Goal: Task Accomplishment & Management: Use online tool/utility

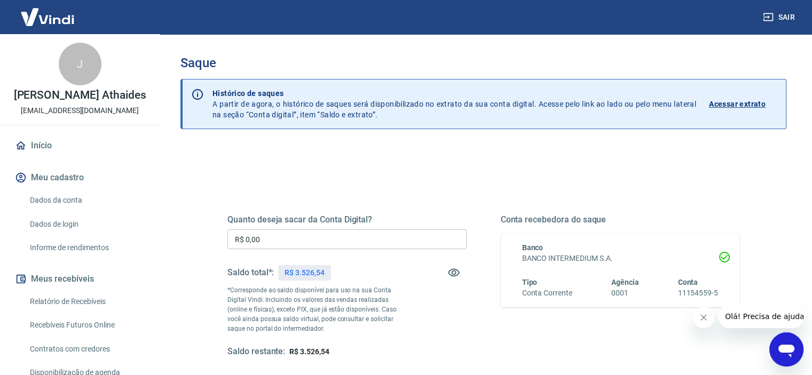
click at [320, 247] on input "R$ 0,00" at bounding box center [346, 239] width 239 height 20
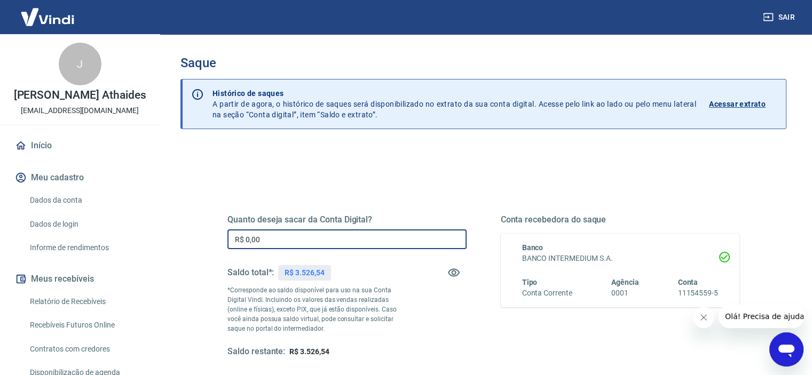
paste input "text"
drag, startPoint x: 307, startPoint y: 245, endPoint x: 74, endPoint y: 254, distance: 232.8
click at [75, 254] on div "Sair J [PERSON_NAME] [EMAIL_ADDRESS][DOMAIN_NAME] Início Meu cadastro Dados da …" at bounding box center [406, 187] width 812 height 375
paste input "3.224,64"
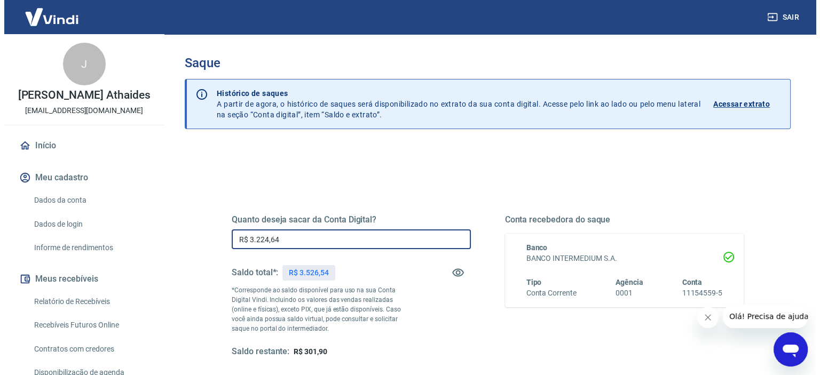
scroll to position [107, 0]
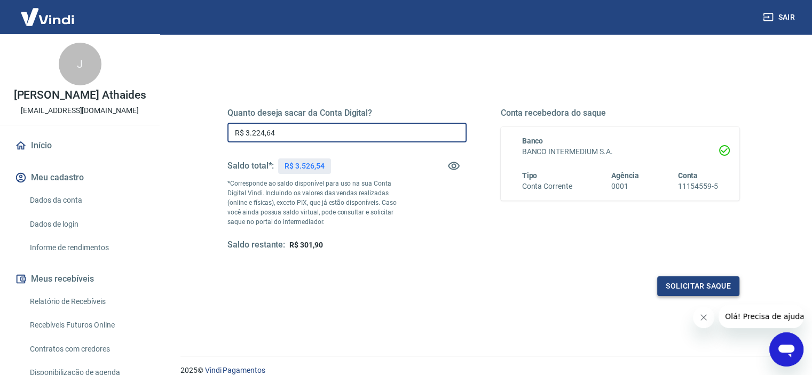
type input "R$ 3.224,64"
click at [701, 284] on button "Solicitar saque" at bounding box center [698, 286] width 82 height 20
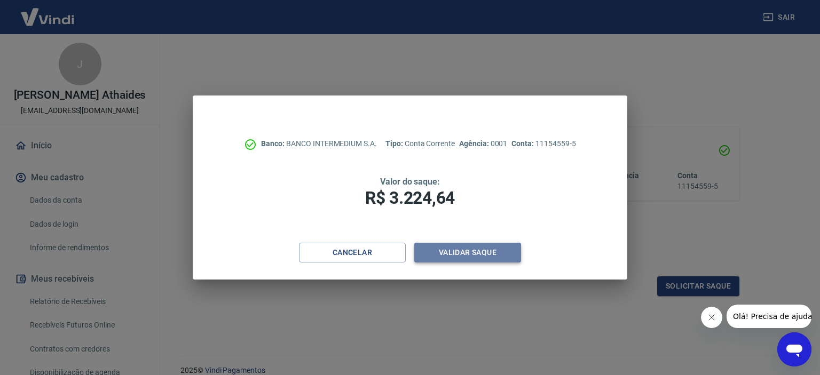
click at [465, 253] on button "Validar saque" at bounding box center [467, 253] width 107 height 20
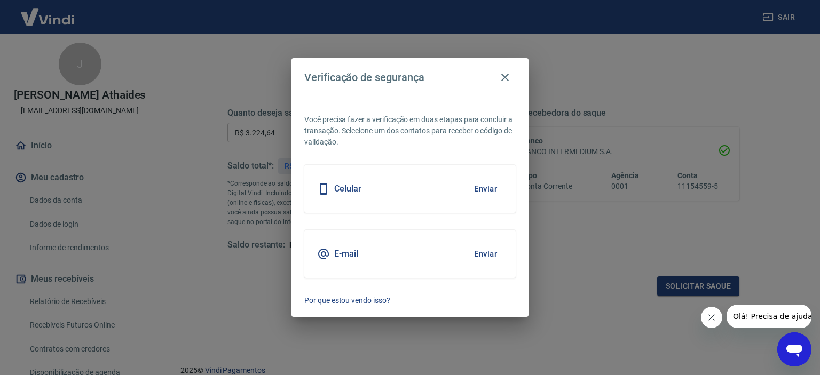
click at [491, 253] on button "Enviar" at bounding box center [485, 254] width 35 height 22
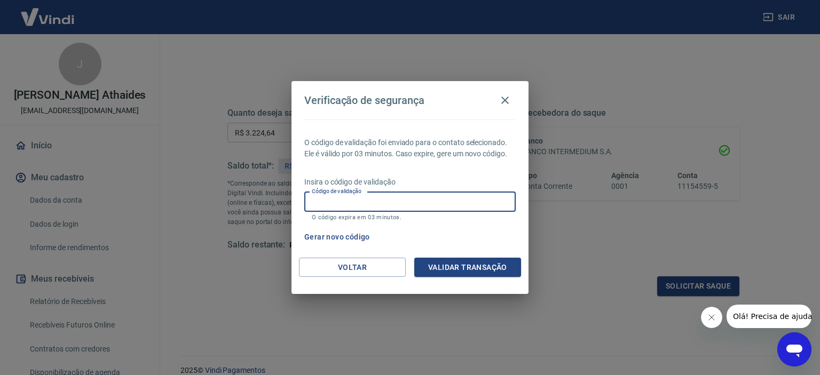
click at [361, 204] on input "Código de validação" at bounding box center [409, 202] width 211 height 20
paste input "615269"
type input "615269"
click at [457, 262] on button "Validar transação" at bounding box center [467, 268] width 107 height 20
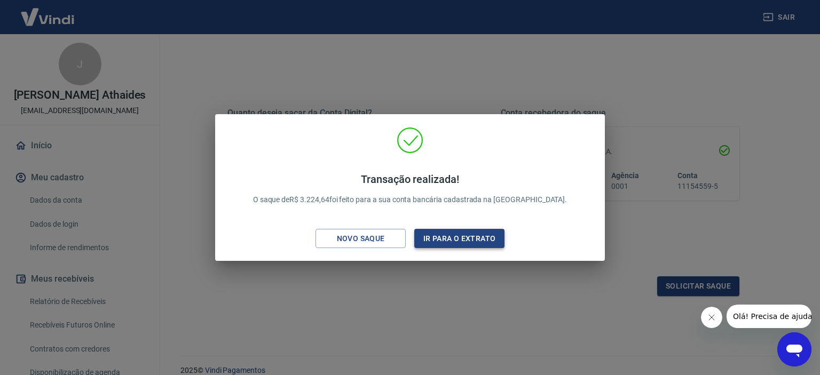
click at [452, 243] on button "Ir para o extrato" at bounding box center [459, 239] width 90 height 20
